Goal: Communication & Community: Answer question/provide support

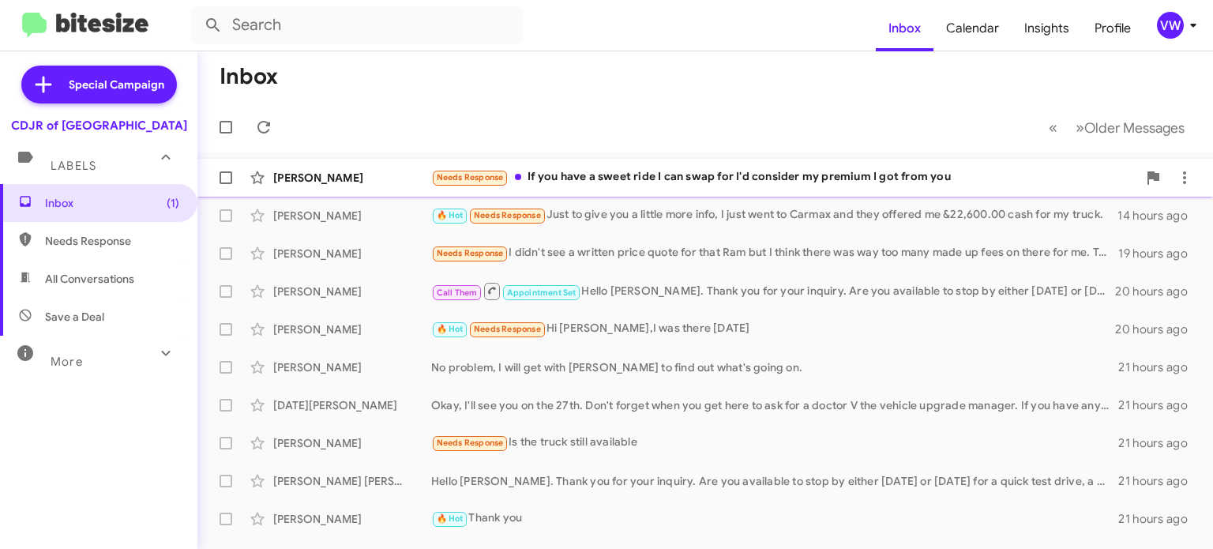
click at [476, 177] on span "Needs Response" at bounding box center [470, 177] width 67 height 10
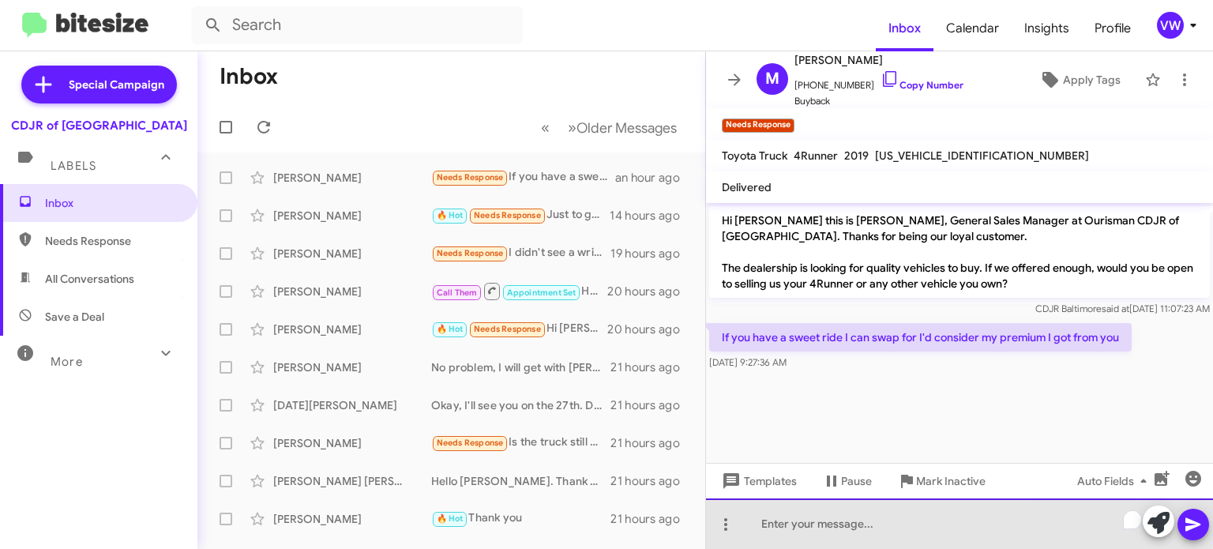
drag, startPoint x: 819, startPoint y: 521, endPoint x: 750, endPoint y: 525, distance: 69.6
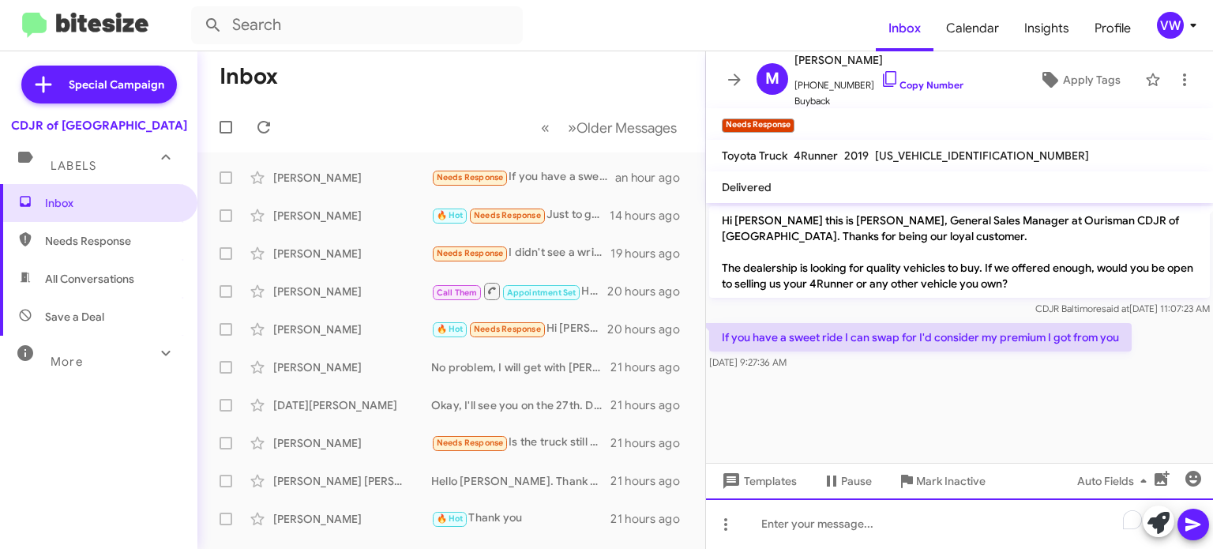
drag, startPoint x: 811, startPoint y: 532, endPoint x: 677, endPoint y: 104, distance: 448.7
click at [677, 104] on div "Inbox « Previous » Next Older Messages [PERSON_NAME] Over Needs Response If you…" at bounding box center [705, 300] width 1016 height 498
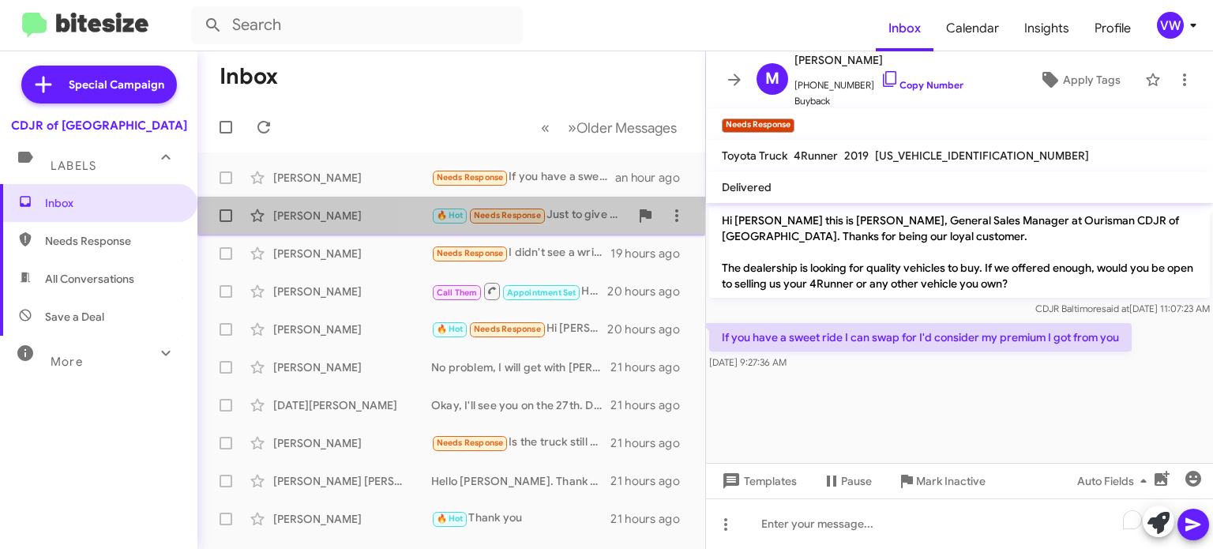
click at [523, 214] on span "Needs Response" at bounding box center [507, 215] width 67 height 10
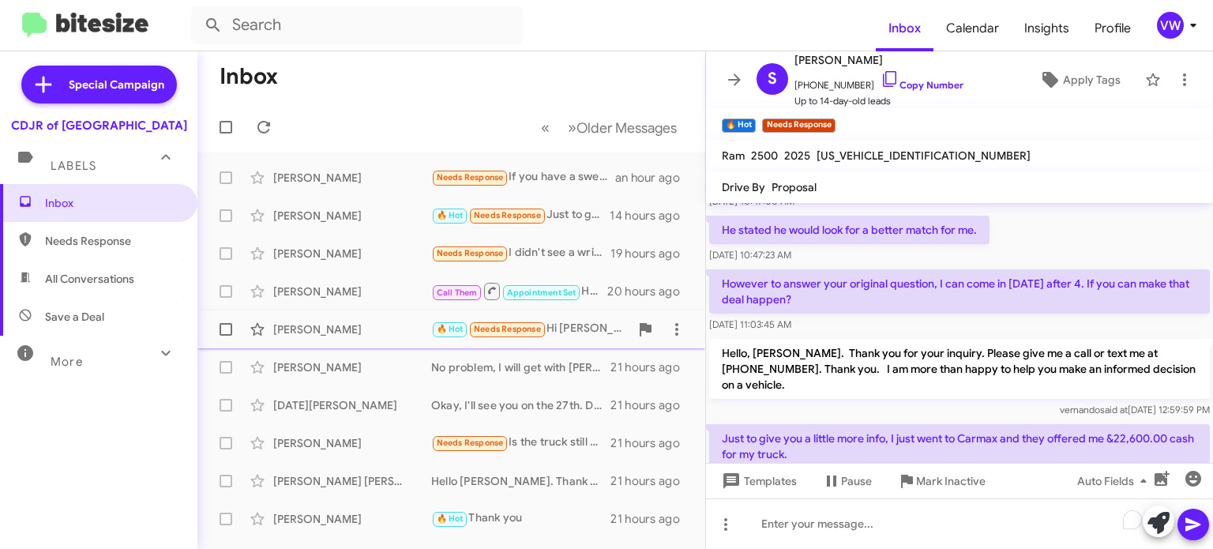
scroll to position [180, 0]
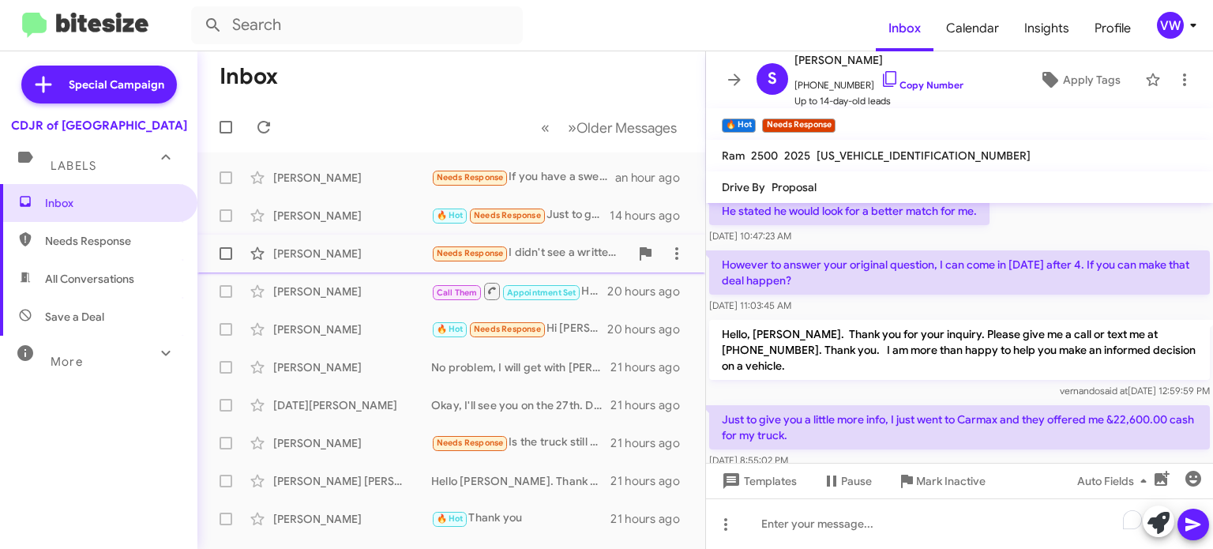
click at [468, 255] on span "Needs Response" at bounding box center [470, 253] width 67 height 10
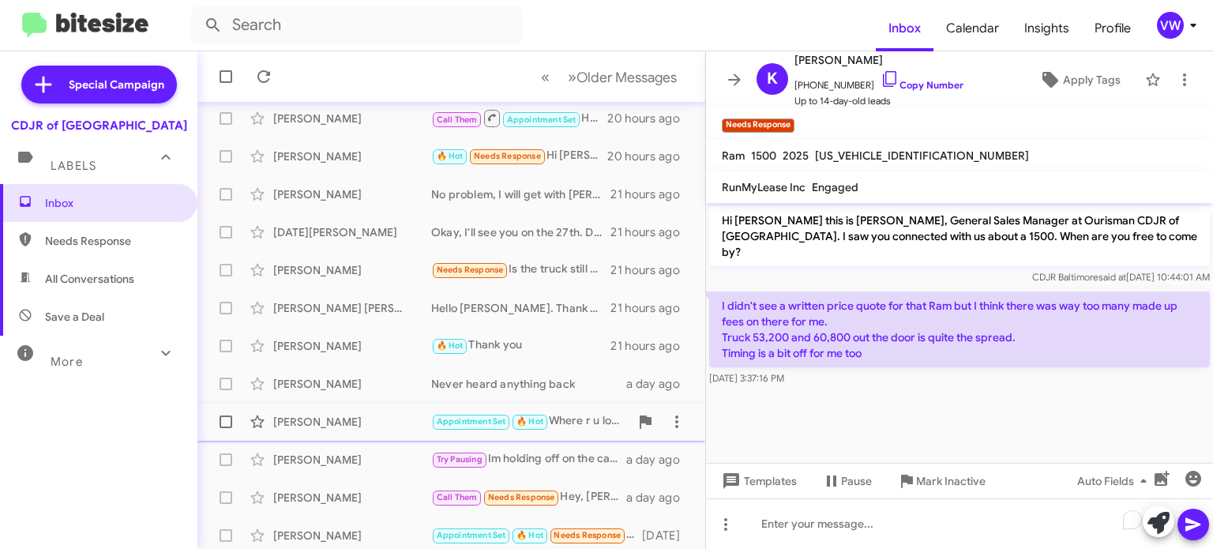
scroll to position [174, 0]
drag, startPoint x: 453, startPoint y: 422, endPoint x: 498, endPoint y: 419, distance: 45.1
click at [455, 422] on span "Appointment Set" at bounding box center [472, 421] width 70 height 10
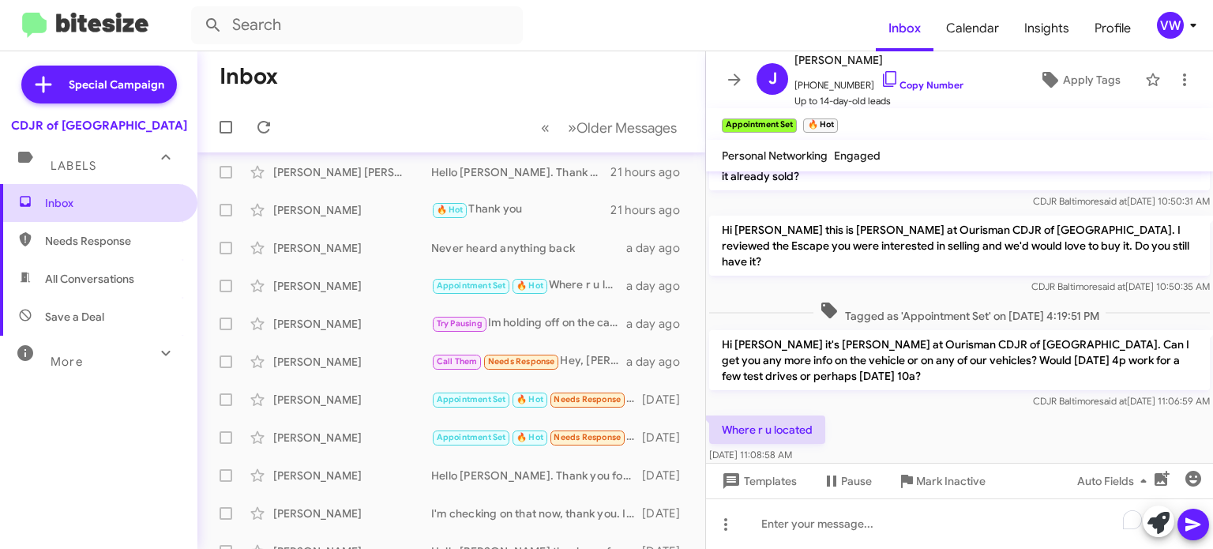
scroll to position [307, 0]
click at [329, 319] on div "[PERSON_NAME]" at bounding box center [352, 326] width 158 height 16
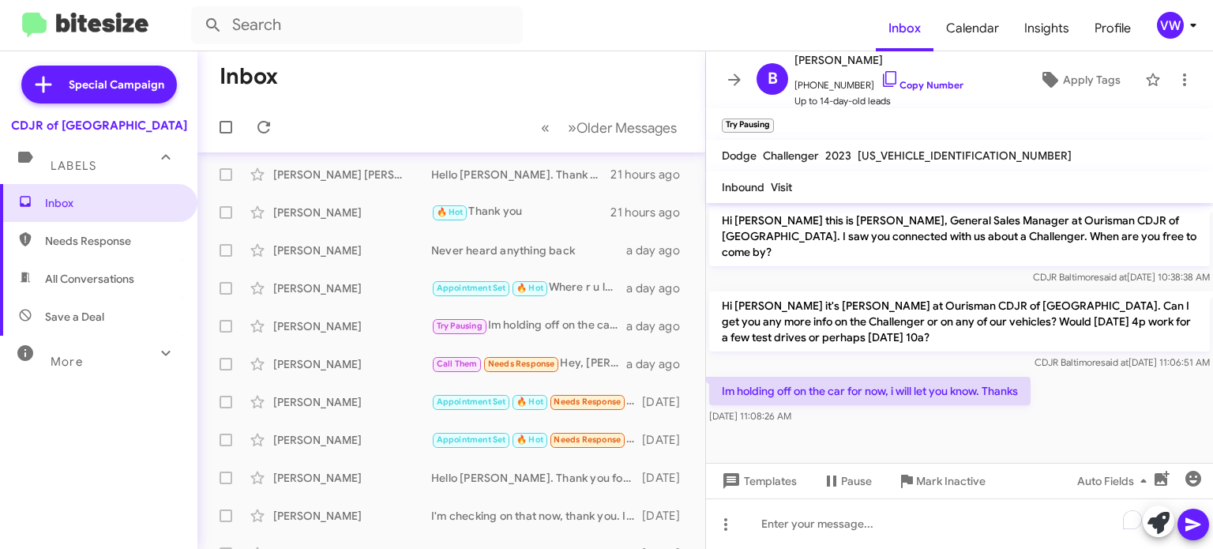
click at [93, 238] on span "Needs Response" at bounding box center [112, 241] width 134 height 16
type input "in:needs-response"
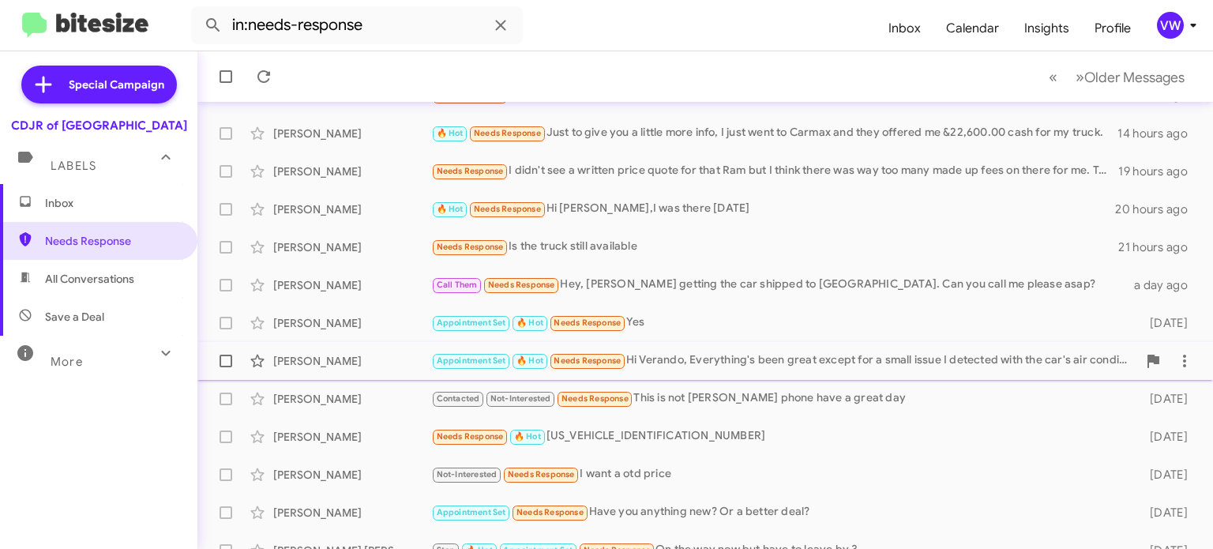
scroll to position [84, 0]
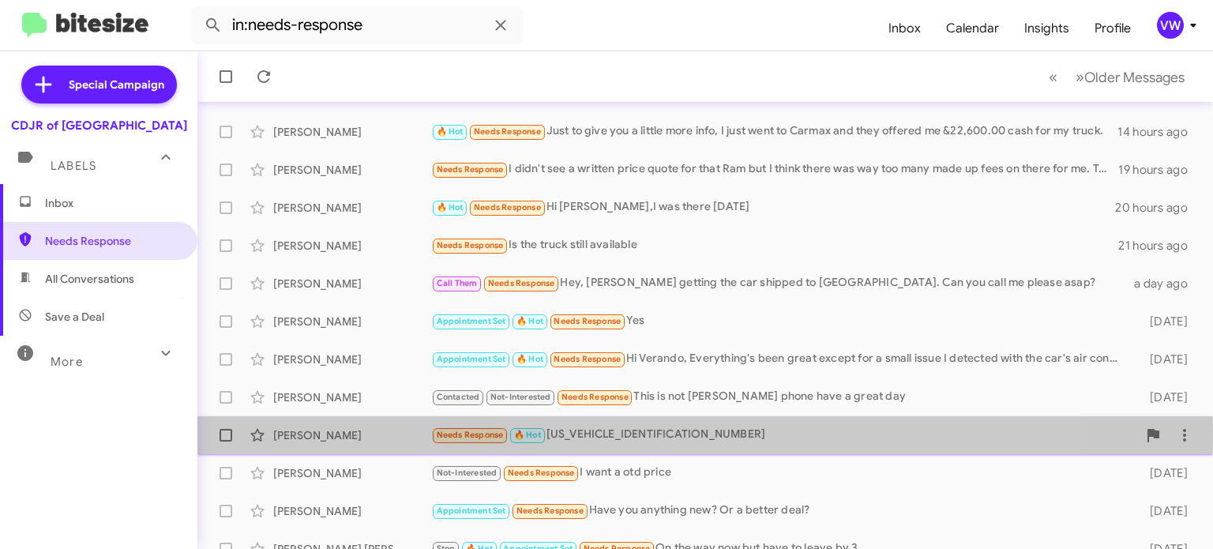
click at [546, 434] on span "🔥 Hot" at bounding box center [527, 434] width 37 height 14
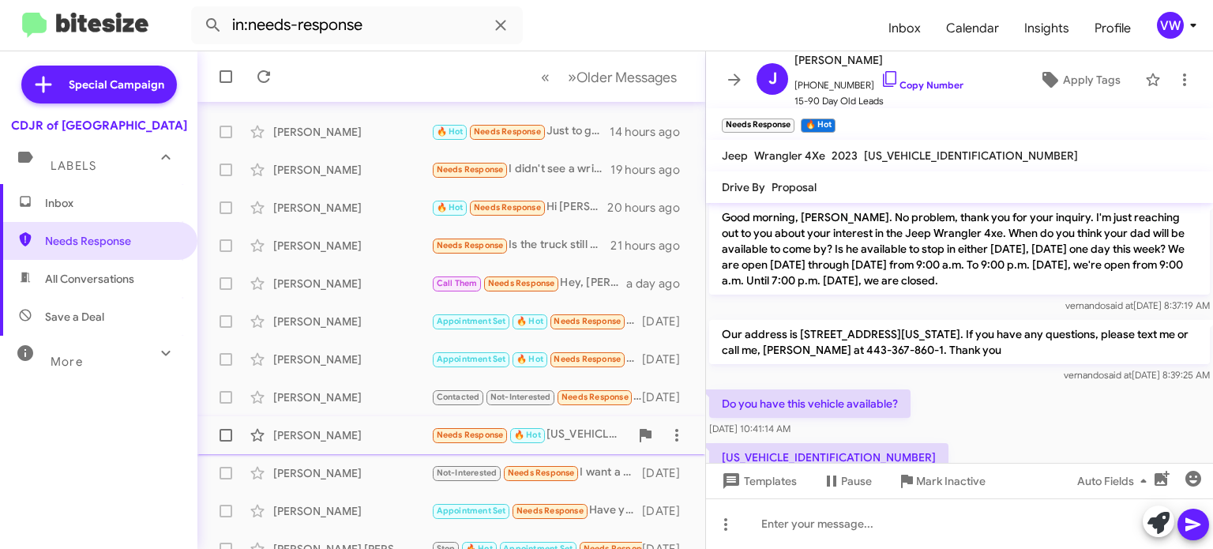
scroll to position [528, 0]
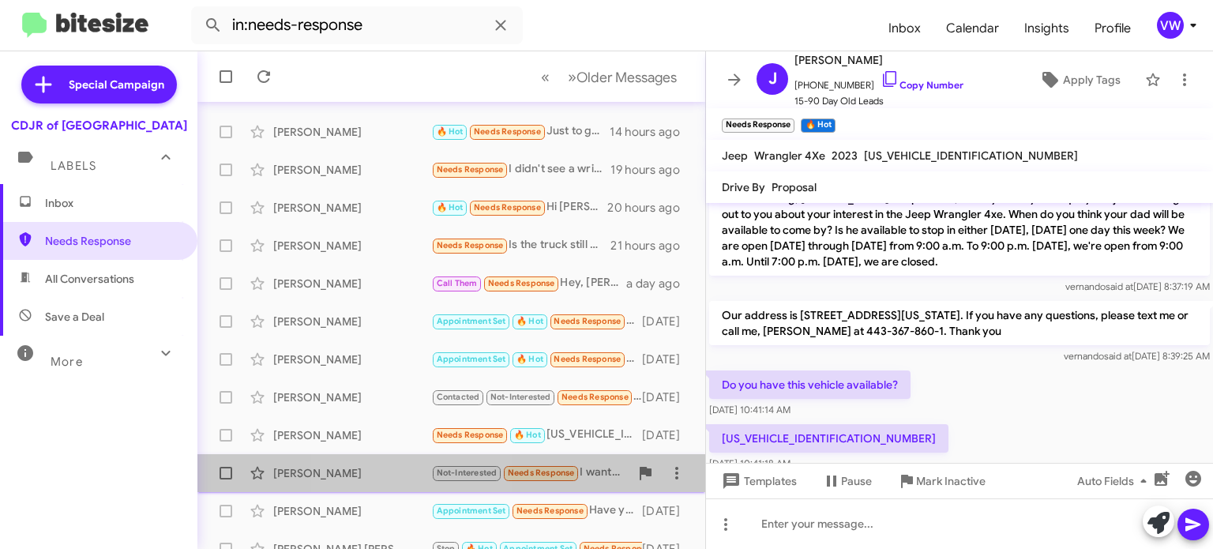
click at [408, 464] on div "[PERSON_NAME] Not-Interested Needs Response I want a otd price [DATE]" at bounding box center [451, 473] width 483 height 32
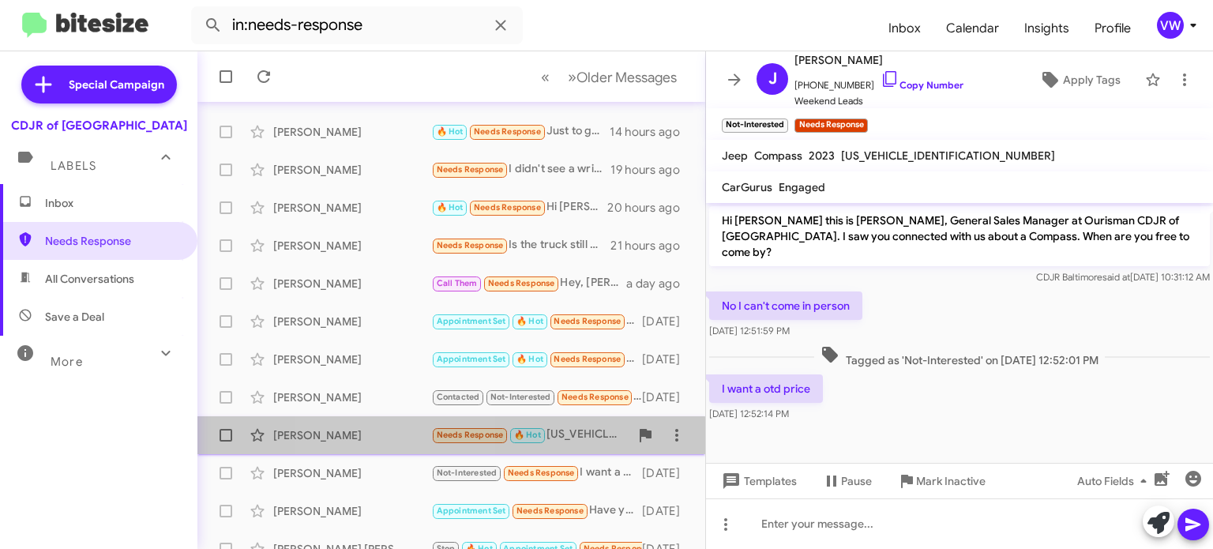
click at [401, 438] on div "[PERSON_NAME]" at bounding box center [352, 435] width 158 height 16
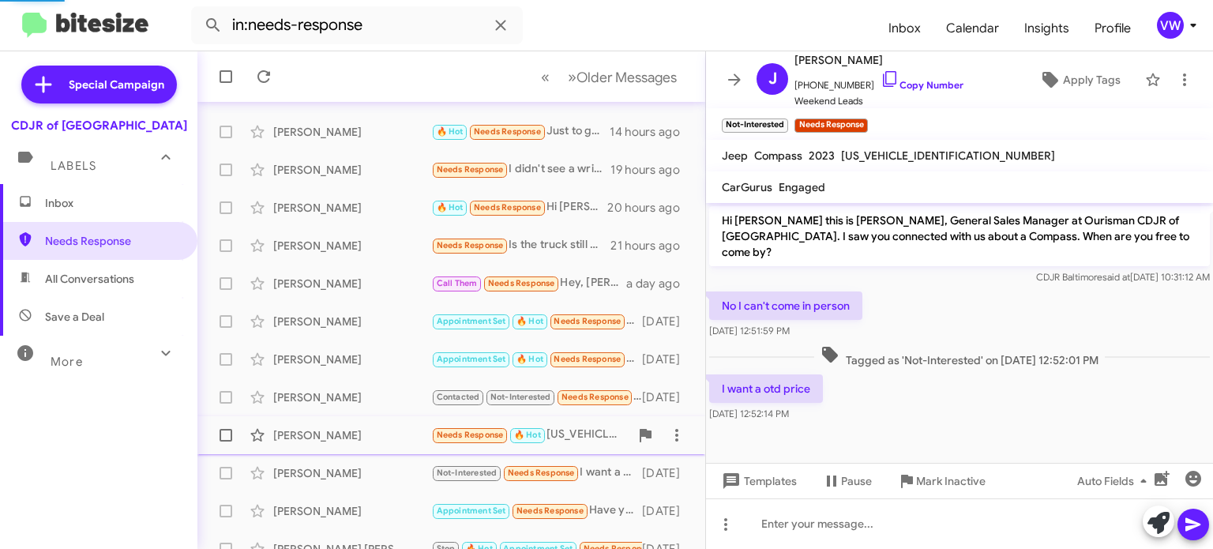
scroll to position [543, 0]
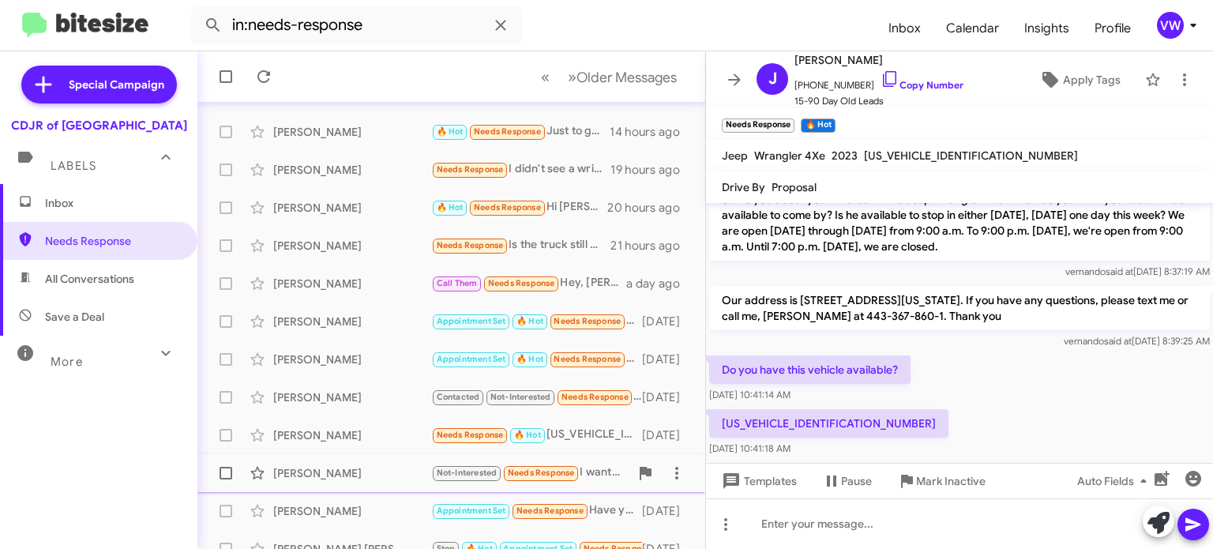
click at [388, 471] on div "[PERSON_NAME]" at bounding box center [352, 473] width 158 height 16
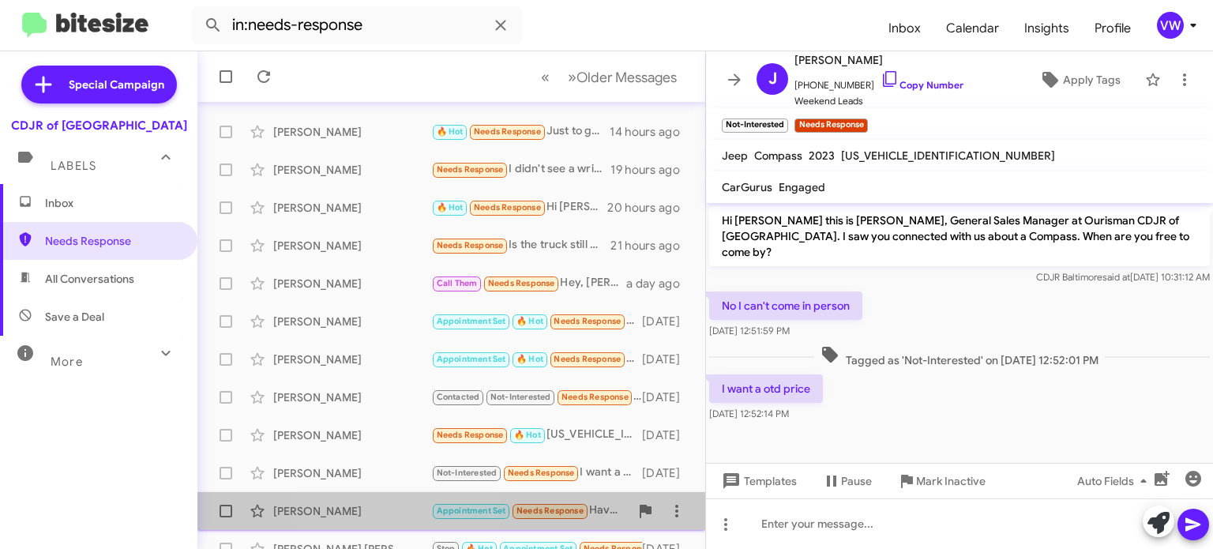
click at [401, 510] on div "[PERSON_NAME]" at bounding box center [352, 511] width 158 height 16
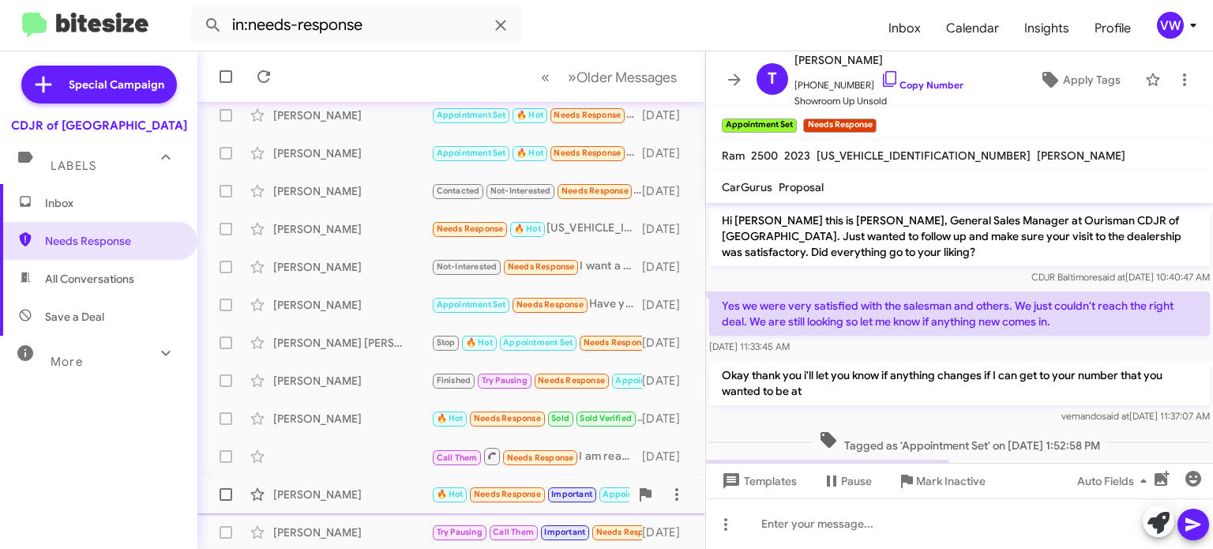
scroll to position [299, 0]
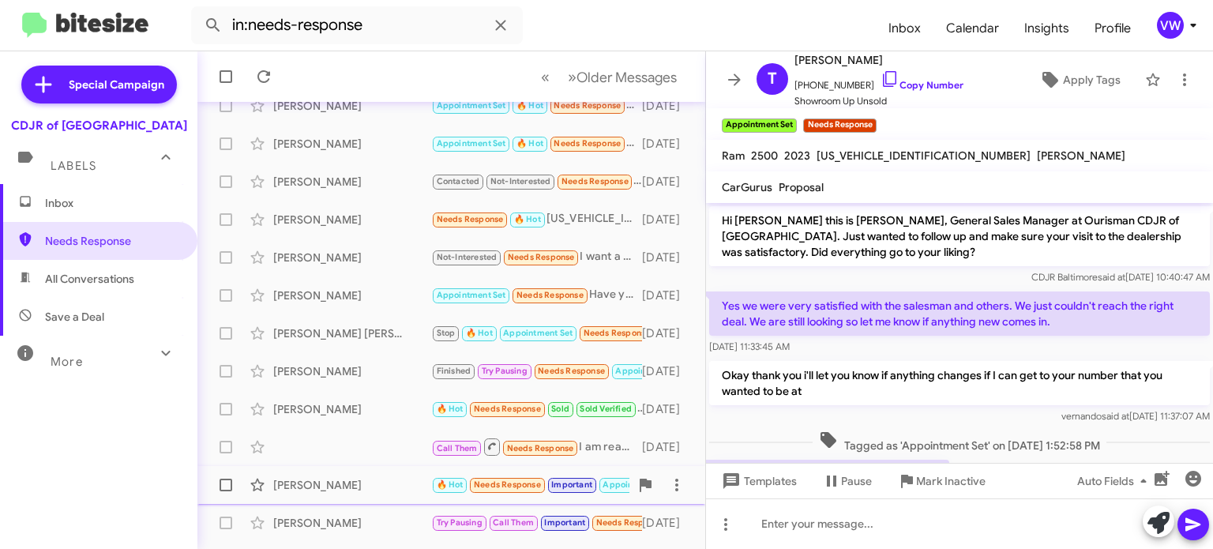
click at [416, 481] on div "[PERSON_NAME]" at bounding box center [352, 485] width 158 height 16
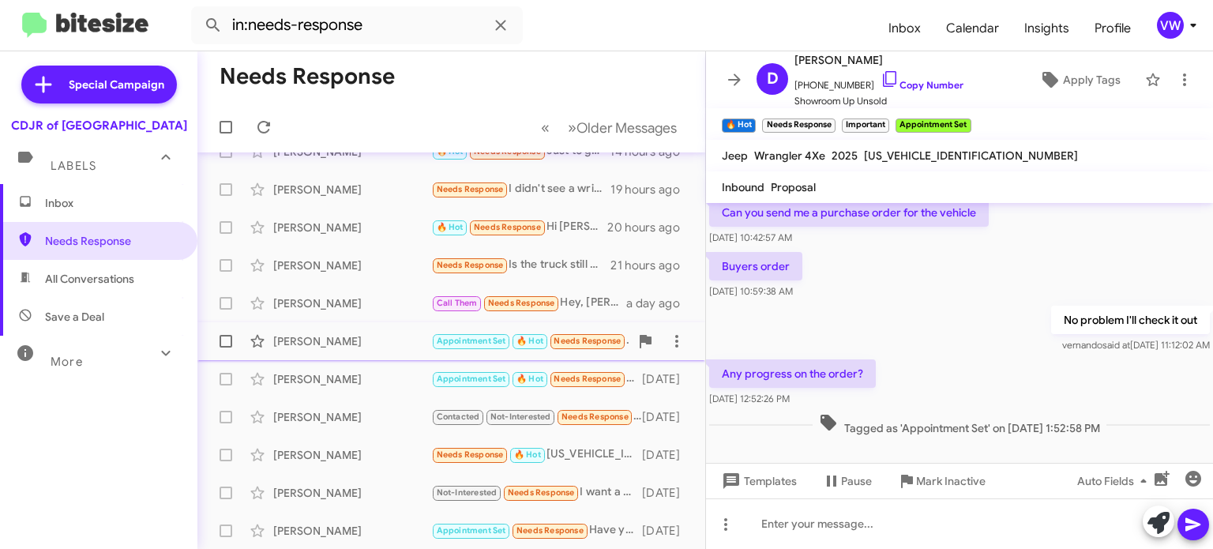
scroll to position [16, 0]
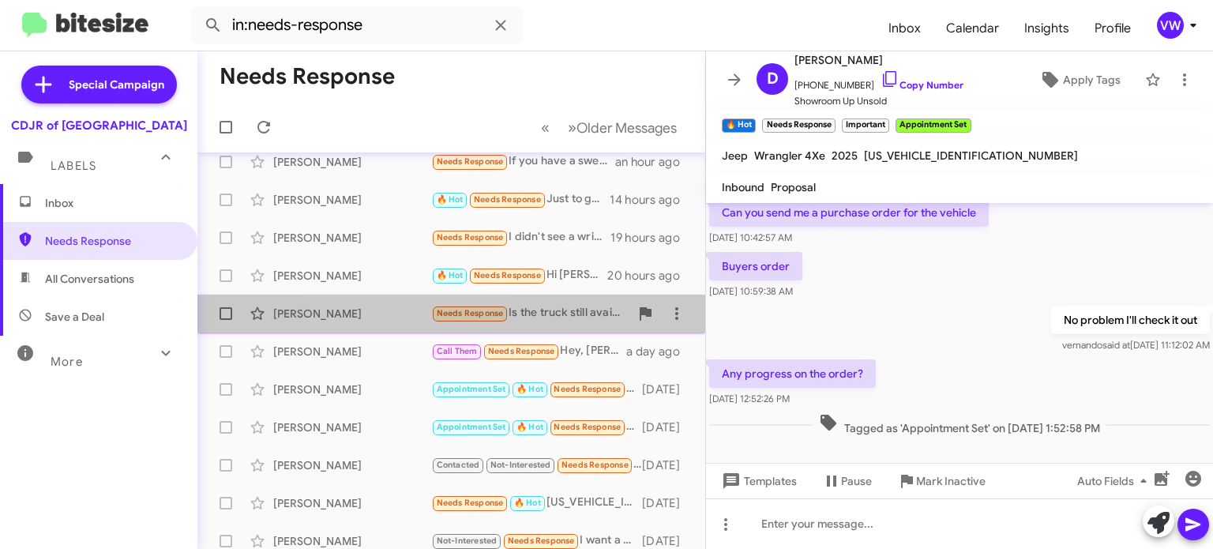
click at [408, 314] on div "[PERSON_NAME]" at bounding box center [352, 314] width 158 height 16
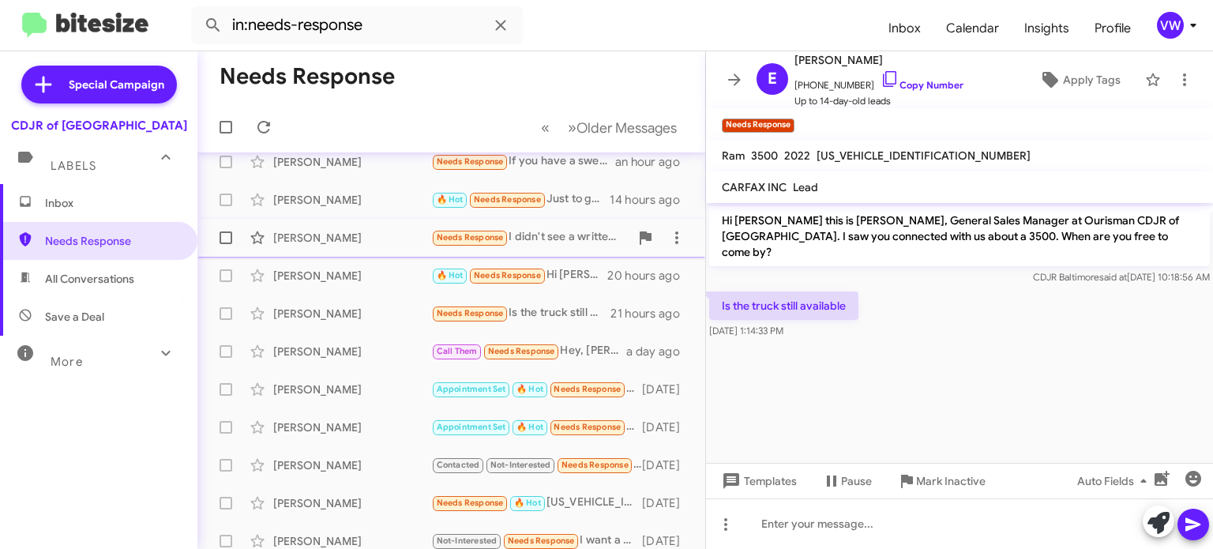
click at [369, 243] on div "[PERSON_NAME]" at bounding box center [352, 238] width 158 height 16
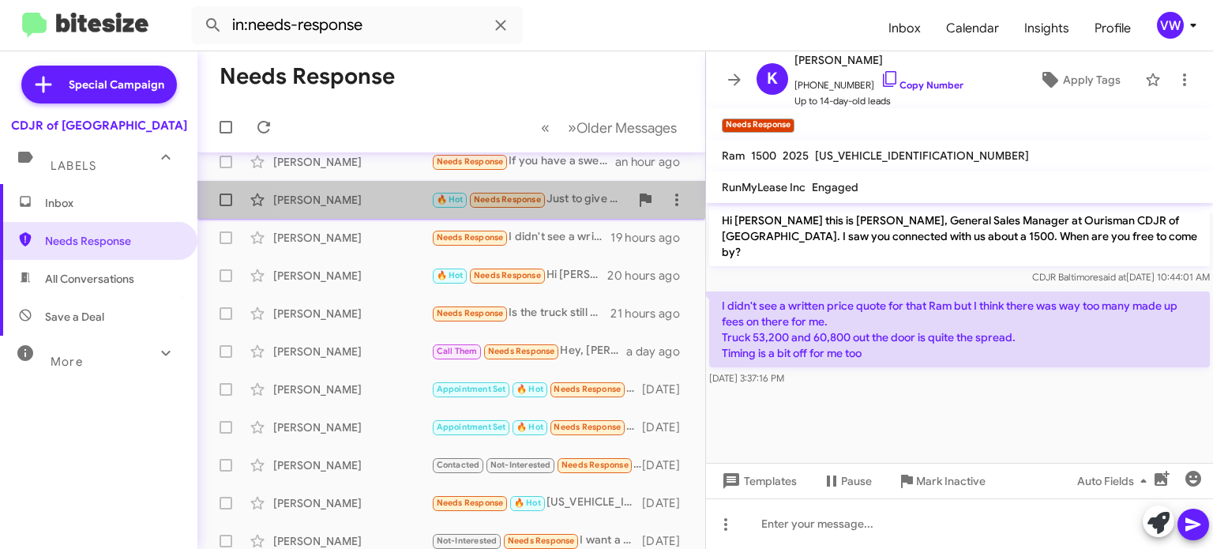
click at [393, 196] on div "[PERSON_NAME]" at bounding box center [352, 200] width 158 height 16
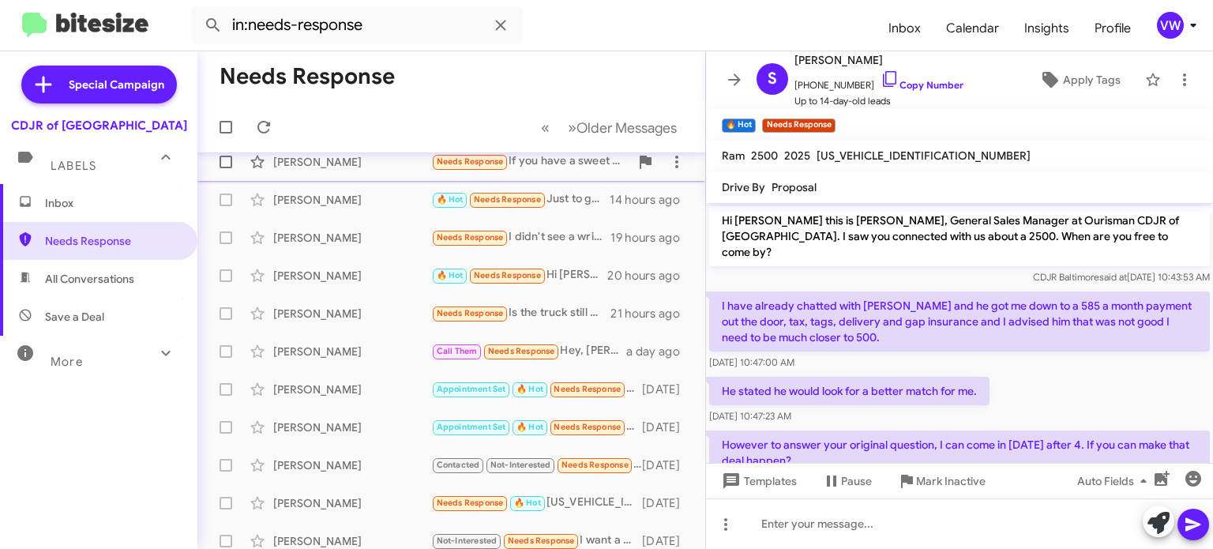
click at [402, 168] on div "[PERSON_NAME] Over Needs Response If you have a sweet ride I can swap for I'd c…" at bounding box center [451, 162] width 483 height 32
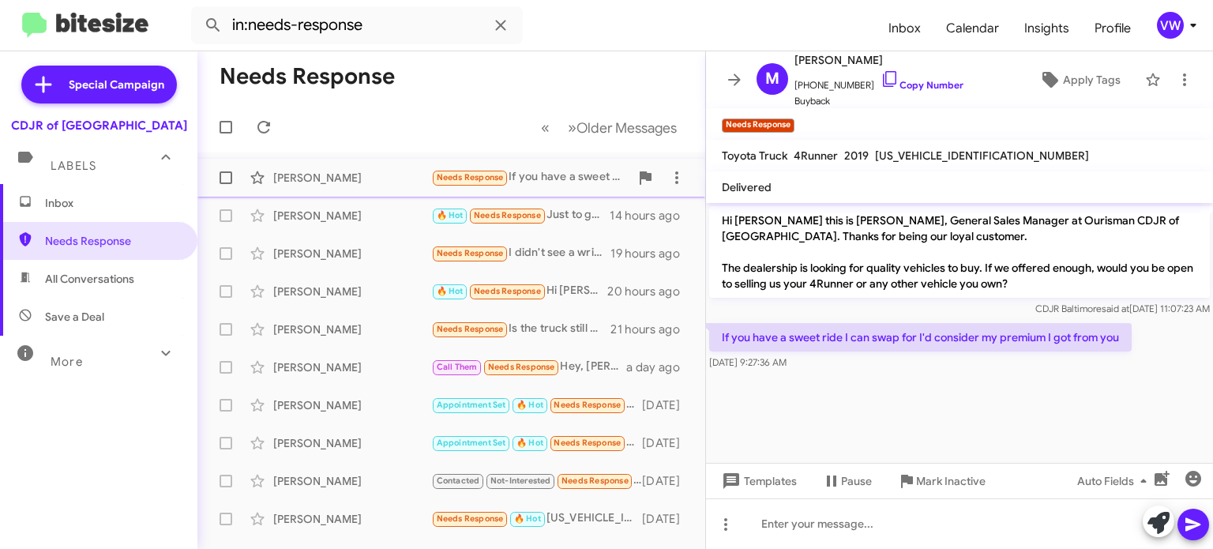
click at [362, 181] on div "[PERSON_NAME]" at bounding box center [352, 178] width 158 height 16
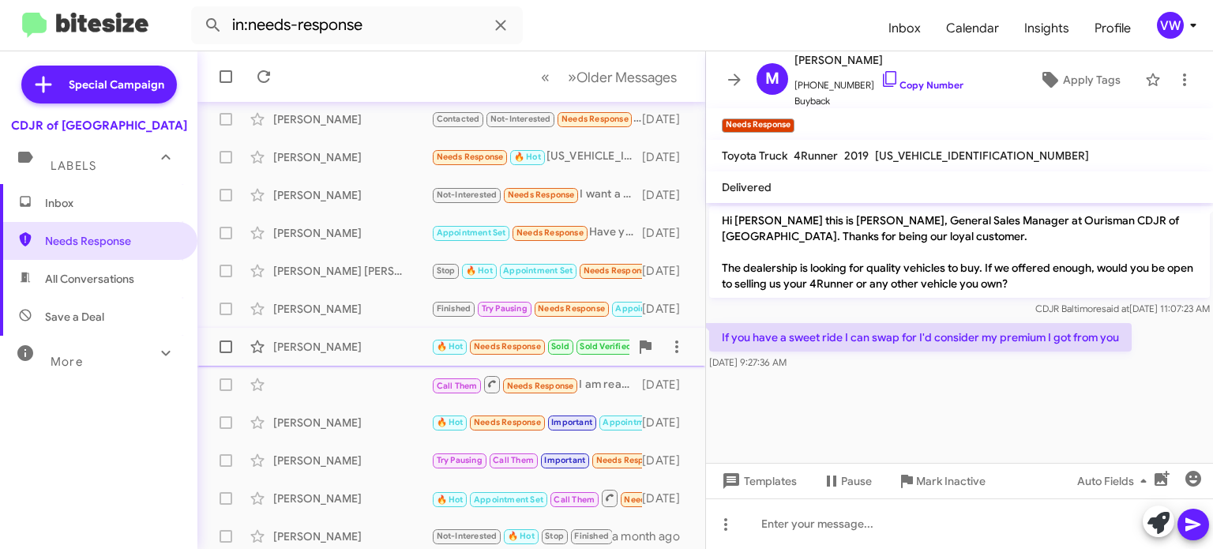
scroll to position [367, 0]
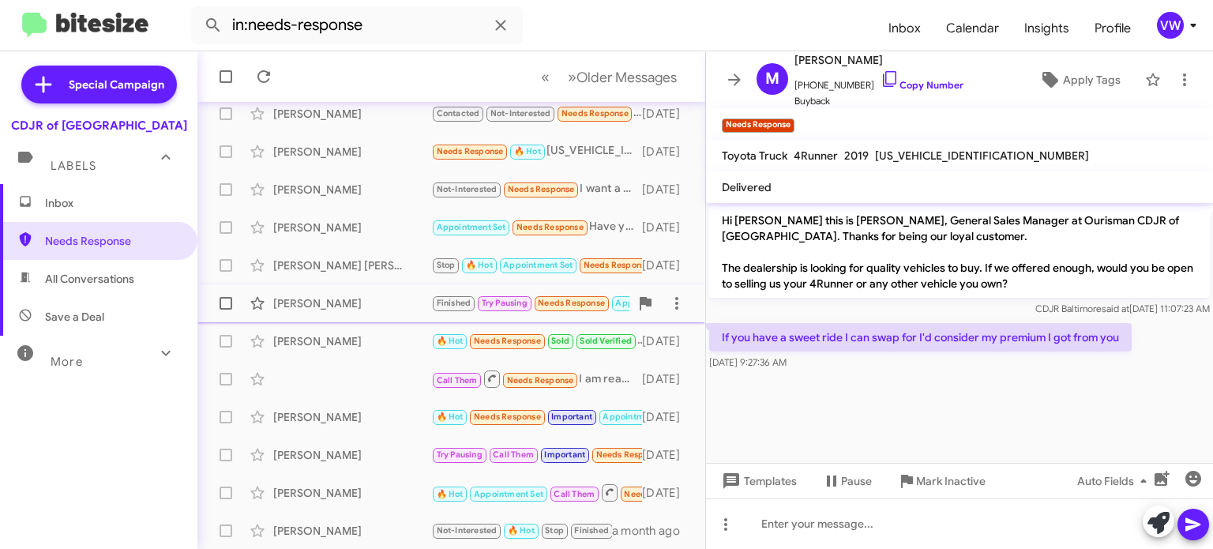
click at [406, 303] on div "[PERSON_NAME]" at bounding box center [352, 303] width 158 height 16
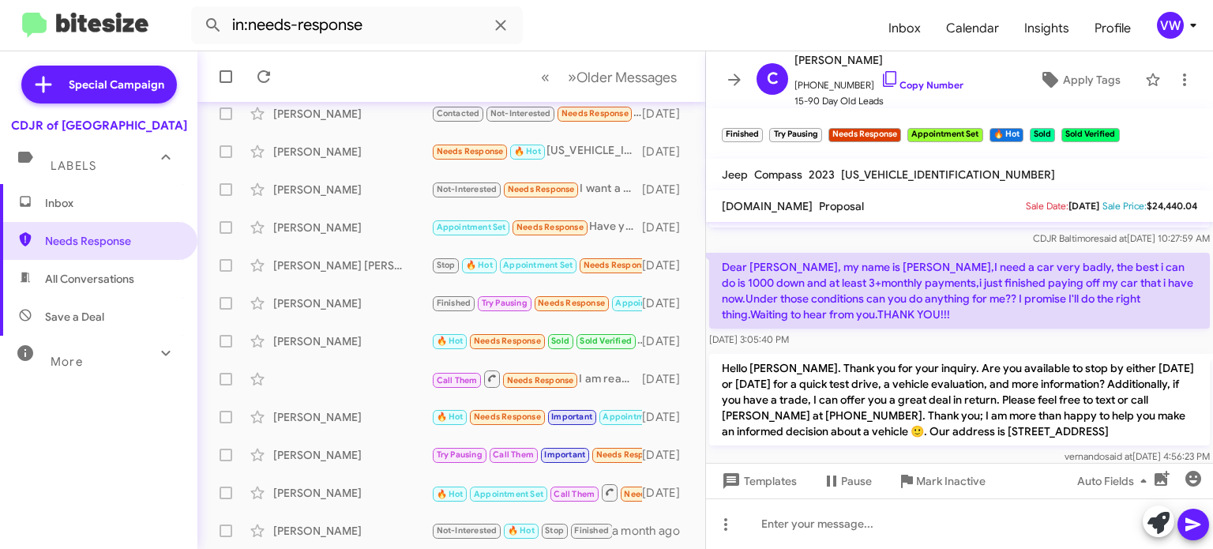
scroll to position [392, 0]
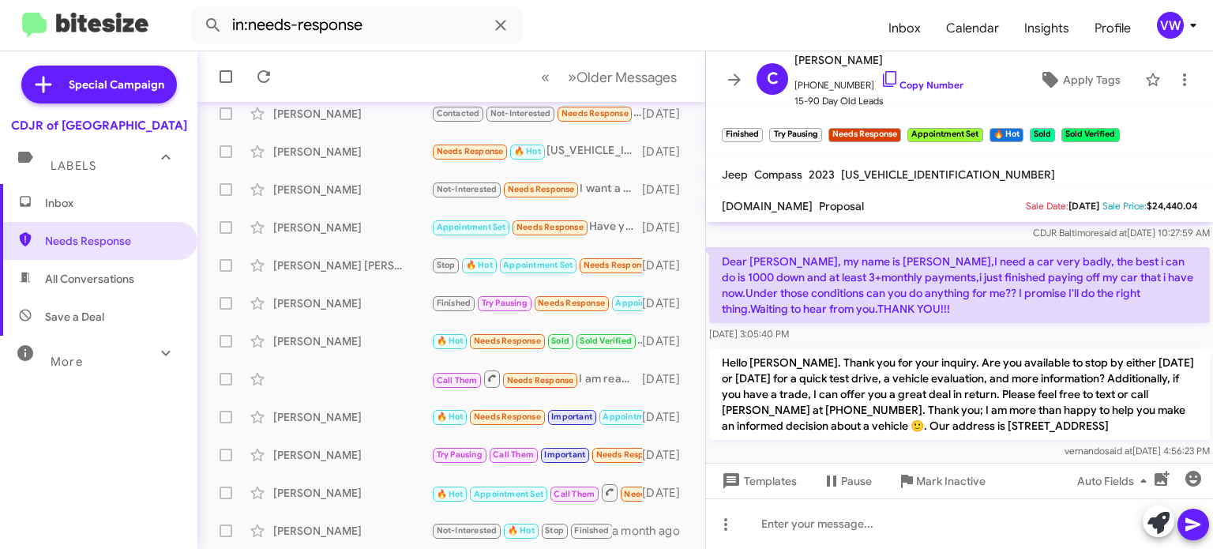
drag, startPoint x: 723, startPoint y: 355, endPoint x: 1202, endPoint y: 423, distance: 483.4
click at [1205, 427] on cdk-virtual-scroll-viewport "Hi [PERSON_NAME], it’s [PERSON_NAME], General Sales Manager at Ourisman CDJR of…" at bounding box center [959, 342] width 507 height 241
copy p "Hello [PERSON_NAME]. Thank you for your inquiry. Are you available to stop by e…"
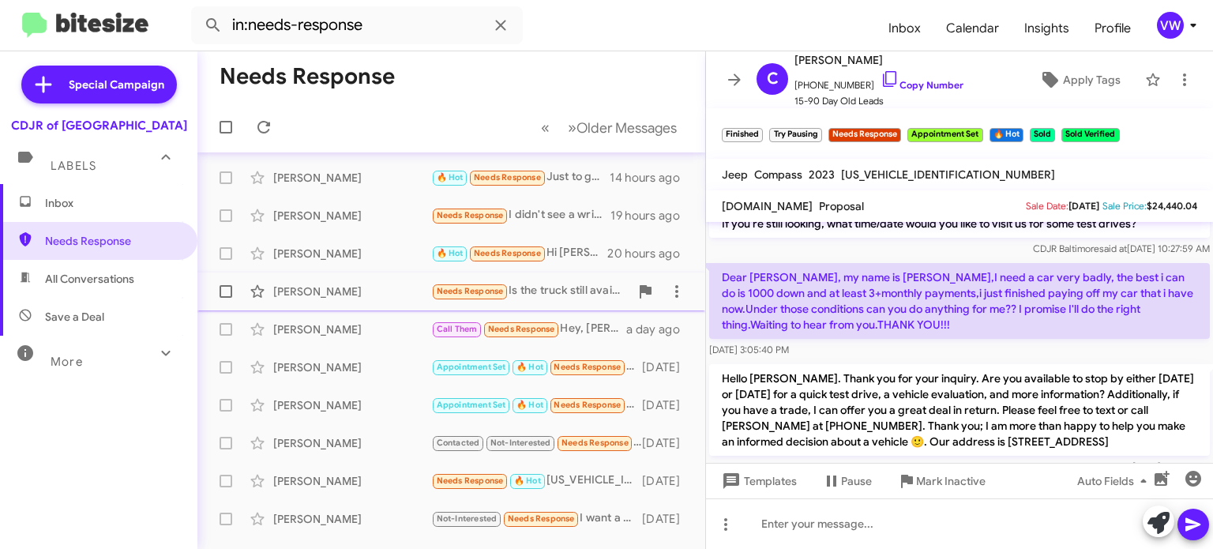
scroll to position [0, 0]
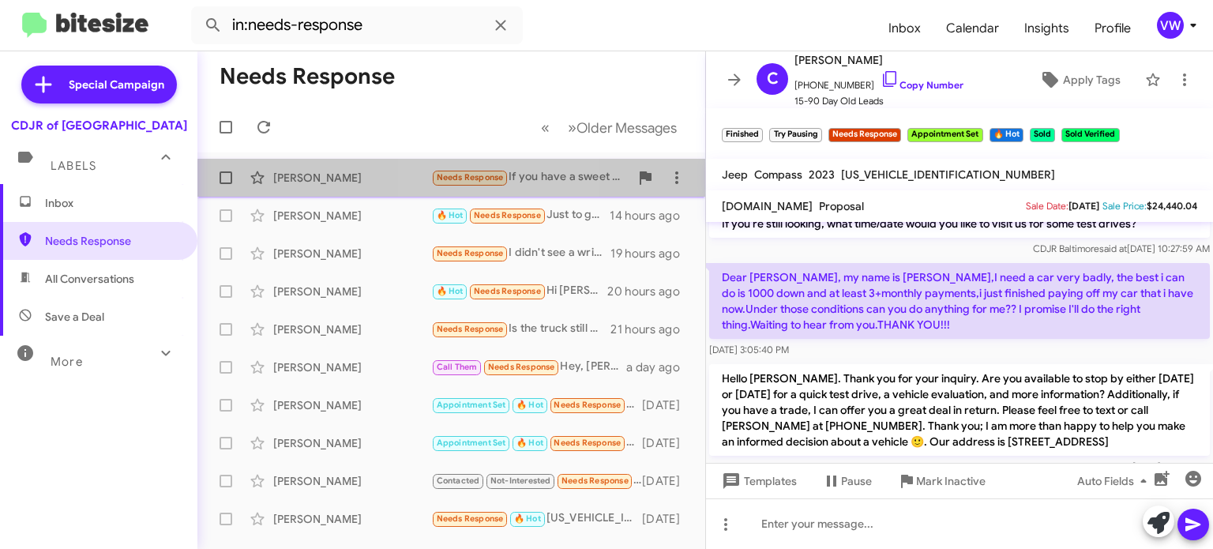
click at [487, 178] on span "Needs Response" at bounding box center [470, 177] width 67 height 10
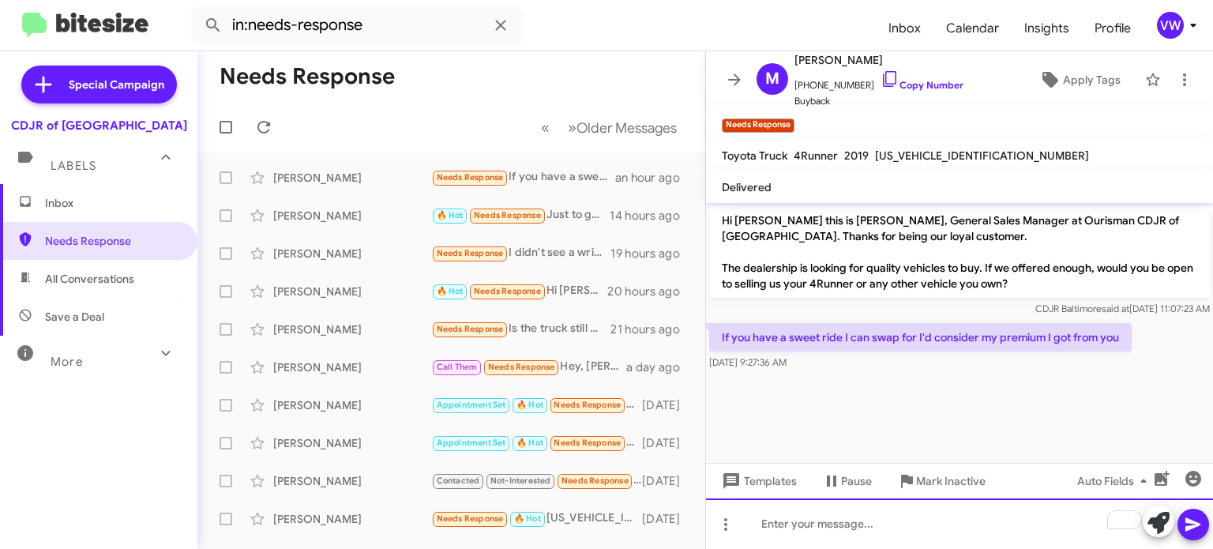
paste div "To enrich screen reader interactions, please activate Accessibility in Grammarl…"
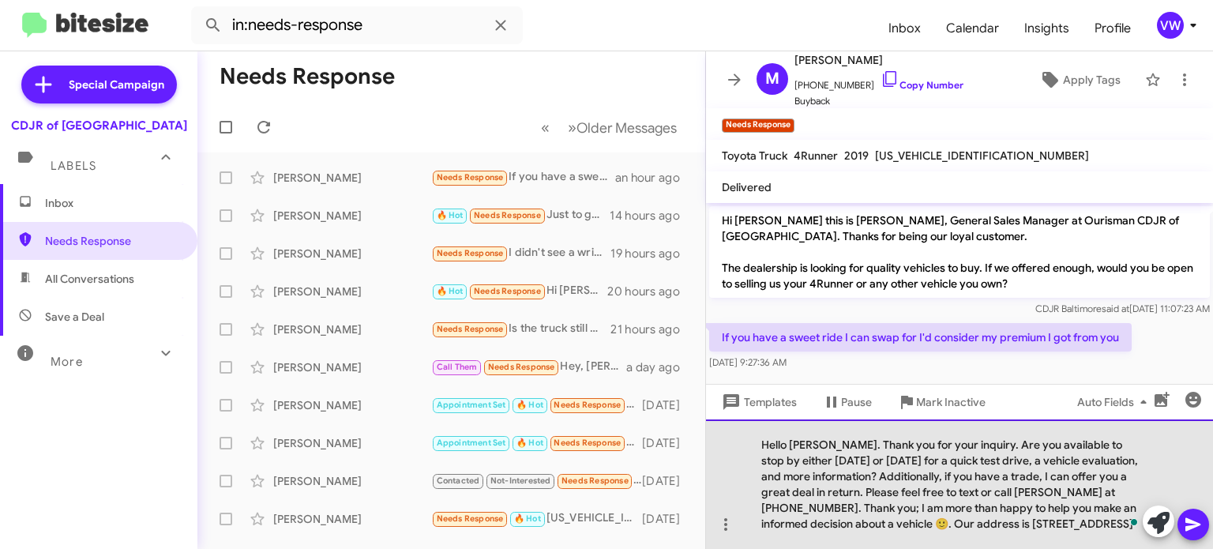
click at [827, 445] on div "Hello [PERSON_NAME]. Thank you for your inquiry. Are you available to stop by e…" at bounding box center [959, 484] width 507 height 130
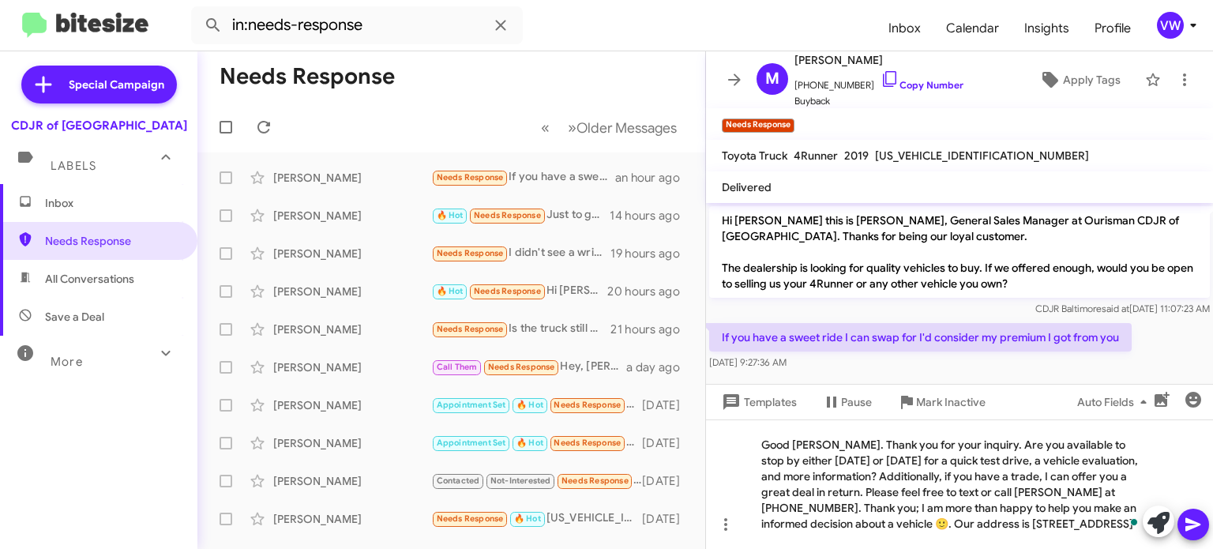
click at [1191, 535] on span at bounding box center [1193, 525] width 19 height 32
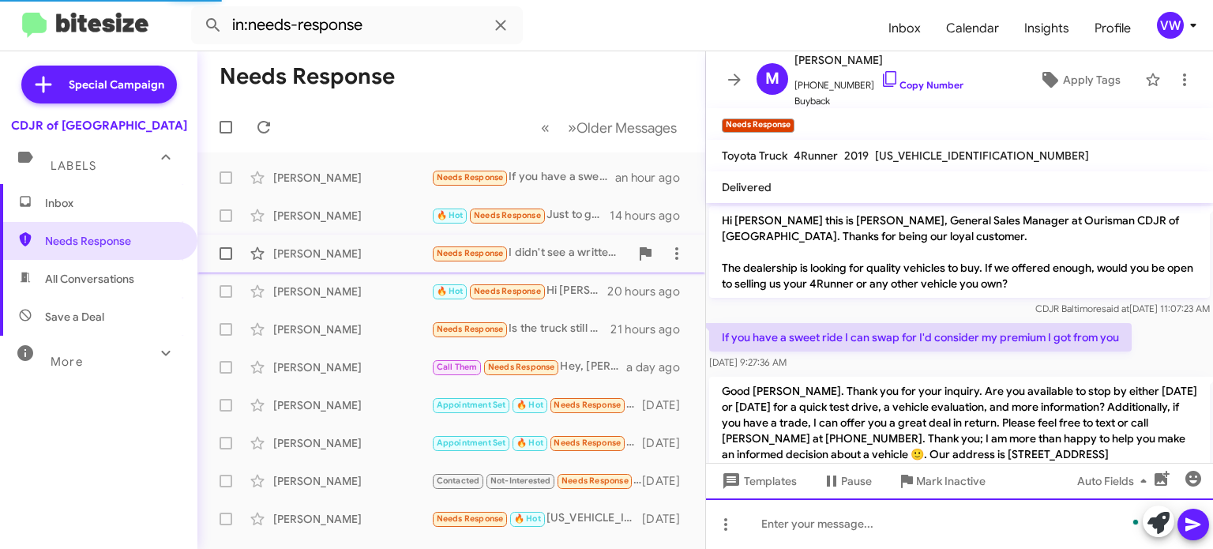
scroll to position [39, 0]
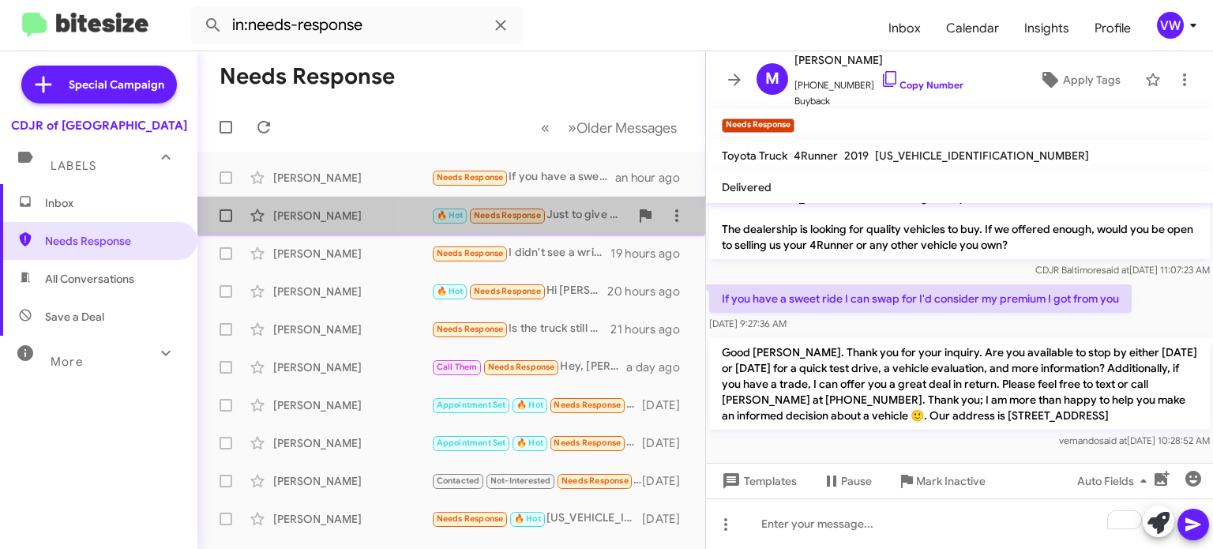
click at [499, 220] on span "Needs Response" at bounding box center [507, 215] width 67 height 10
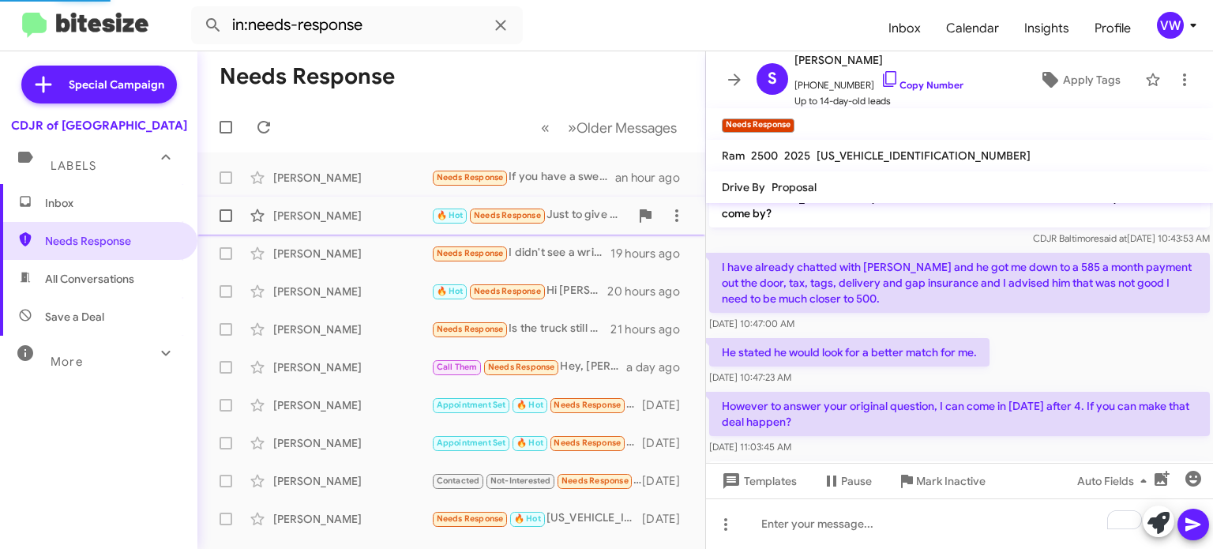
scroll to position [180, 0]
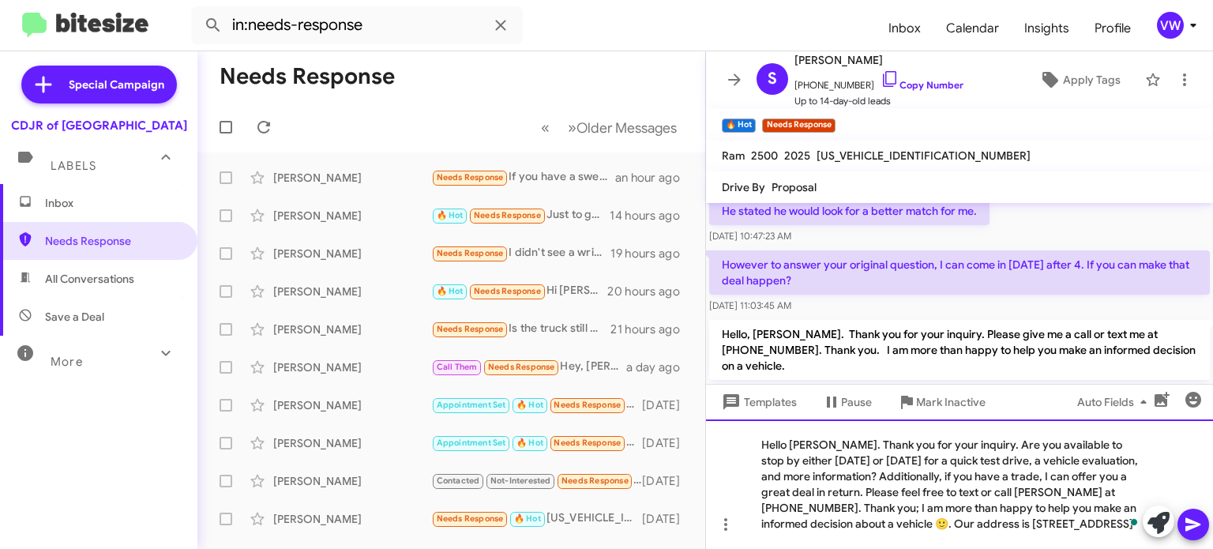
click at [830, 445] on div "Hello [PERSON_NAME]. Thank you for your inquiry. Are you available to stop by e…" at bounding box center [959, 484] width 507 height 130
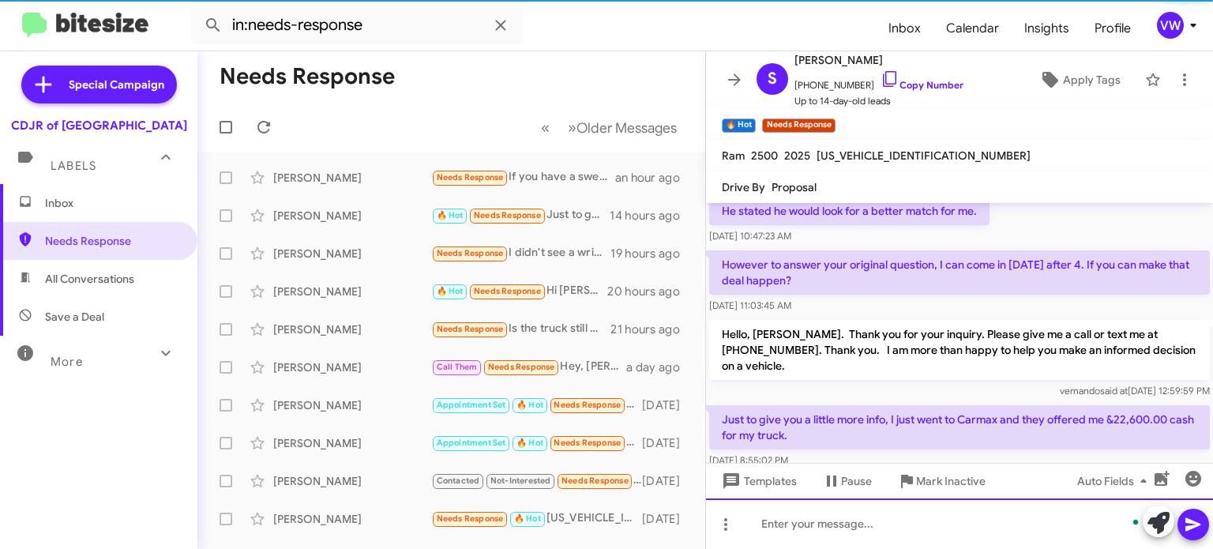
scroll to position [0, 0]
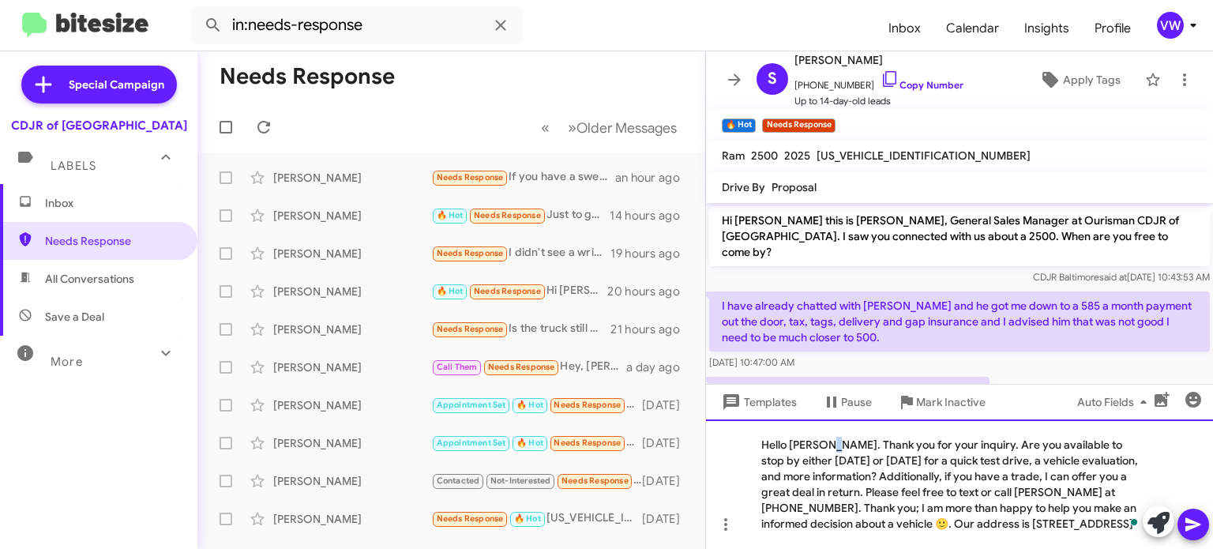
drag, startPoint x: 830, startPoint y: 445, endPoint x: 822, endPoint y: 443, distance: 8.1
click at [830, 445] on div "Hello [PERSON_NAME]. Thank you for your inquiry. Are you available to stop by e…" at bounding box center [959, 484] width 507 height 130
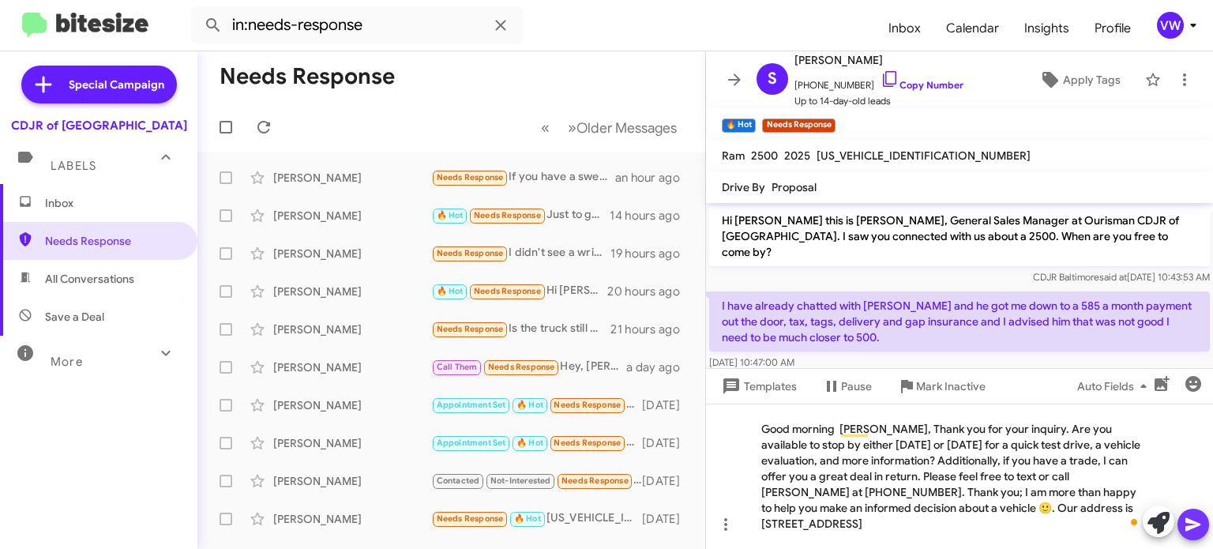
click at [1190, 528] on icon at bounding box center [1193, 524] width 15 height 13
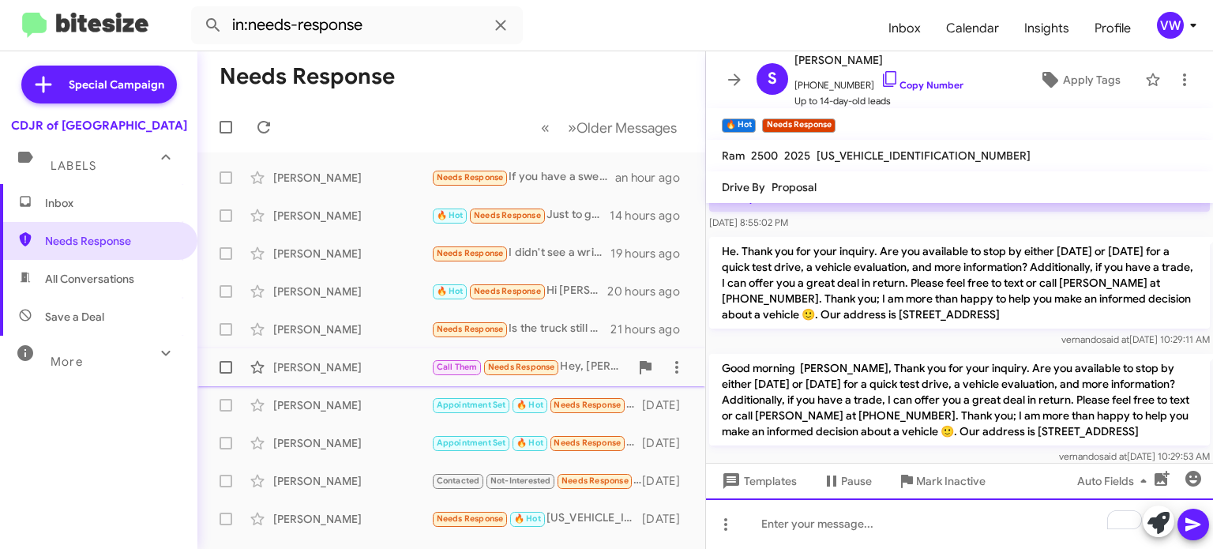
scroll to position [422, 0]
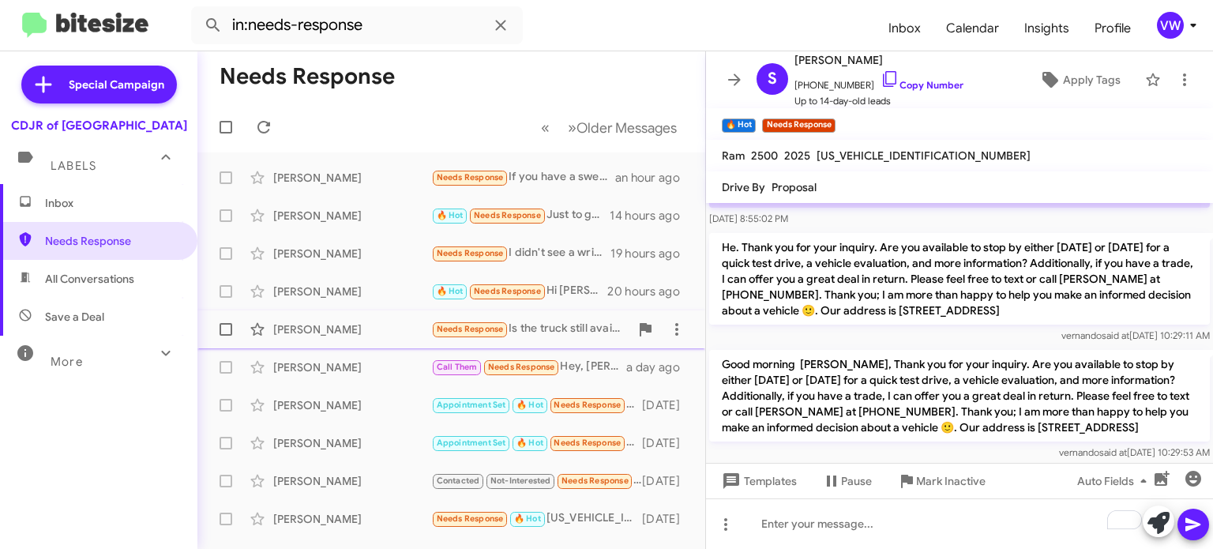
click at [476, 327] on span "Needs Response" at bounding box center [470, 329] width 67 height 10
